Goal: Find specific page/section: Find specific page/section

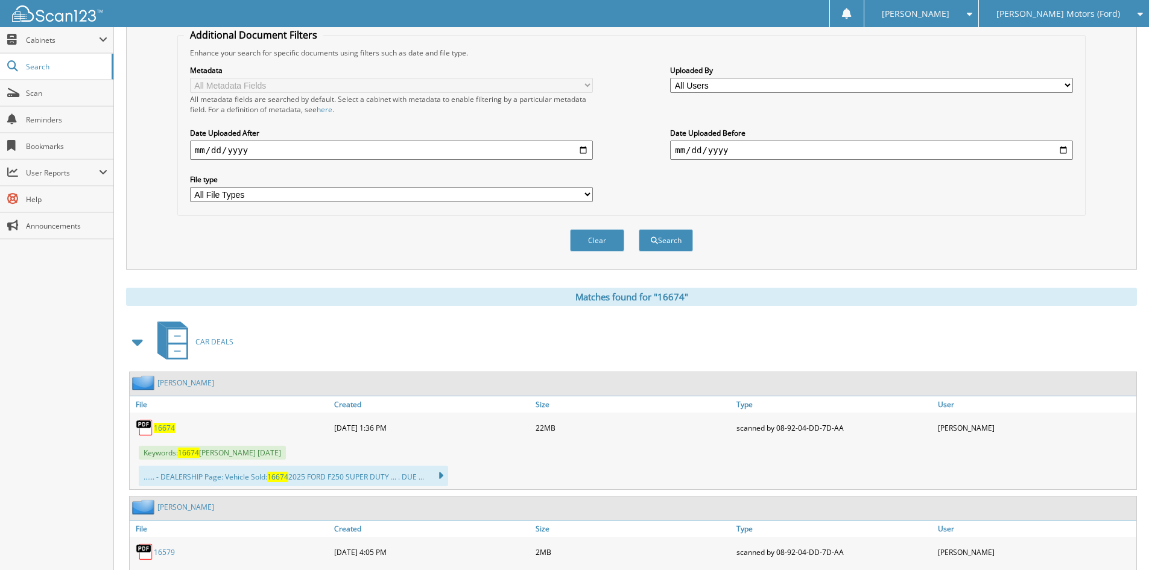
click at [1066, 10] on span "[PERSON_NAME] Motors (Ford)" at bounding box center [1058, 13] width 124 height 7
click at [1067, 39] on link "[PERSON_NAME] Automotive Inc (Chevy)" at bounding box center [1064, 43] width 170 height 33
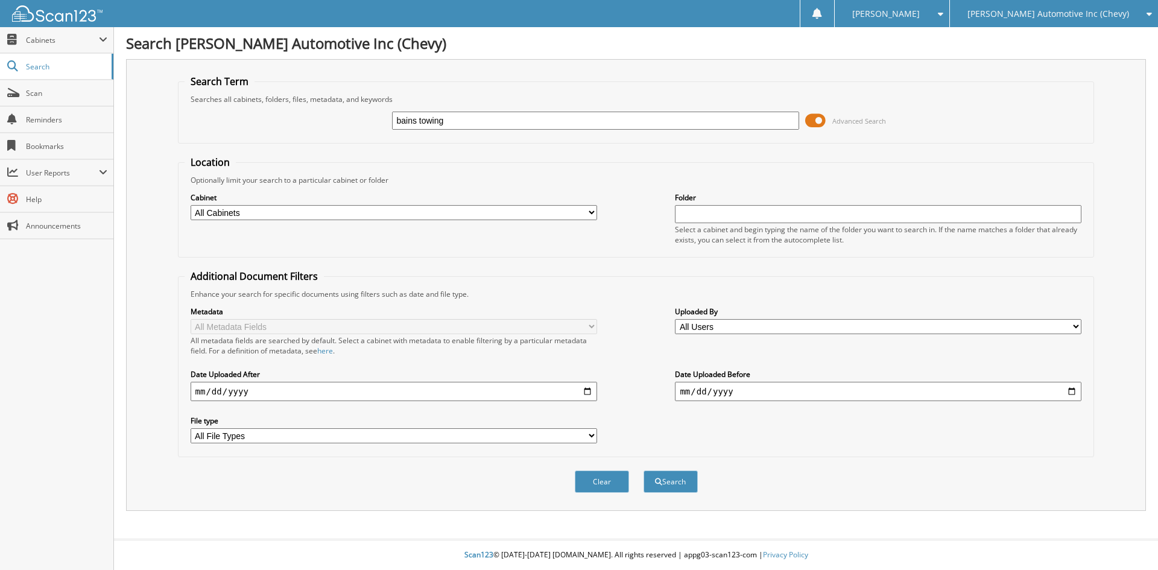
type input "bains towing"
click at [643, 470] on button "Search" at bounding box center [670, 481] width 54 height 22
